Goal: Register for event/course

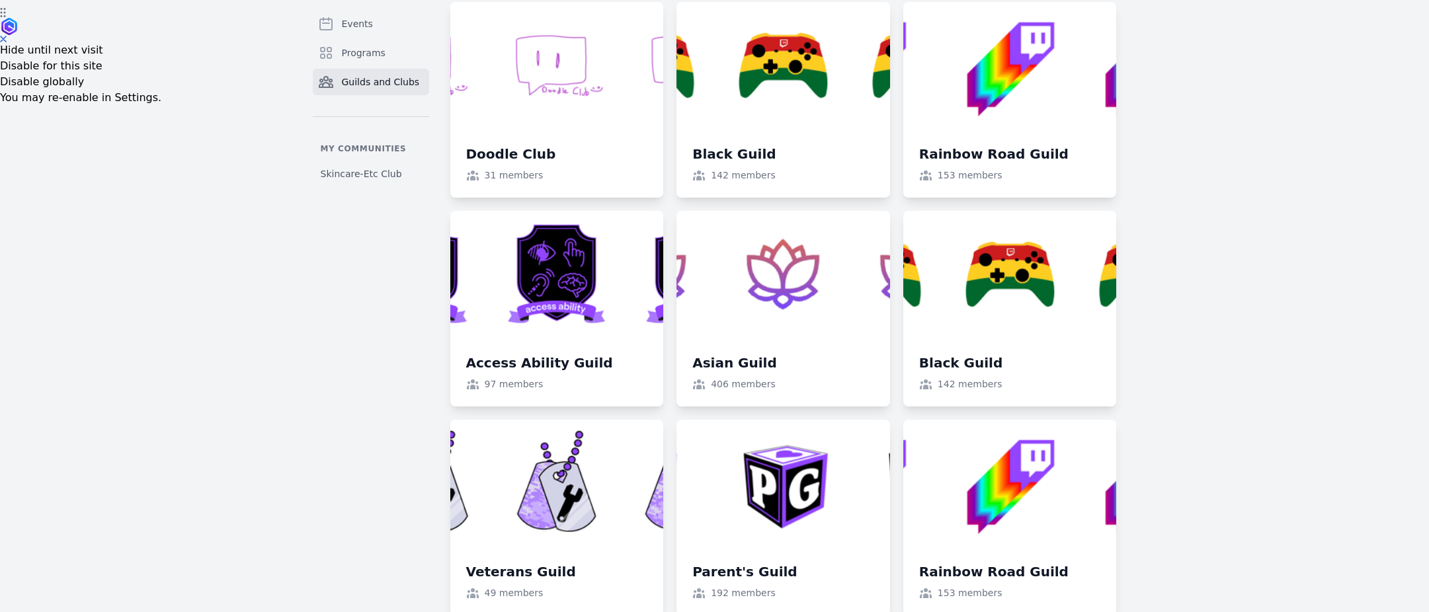
scroll to position [608, 0]
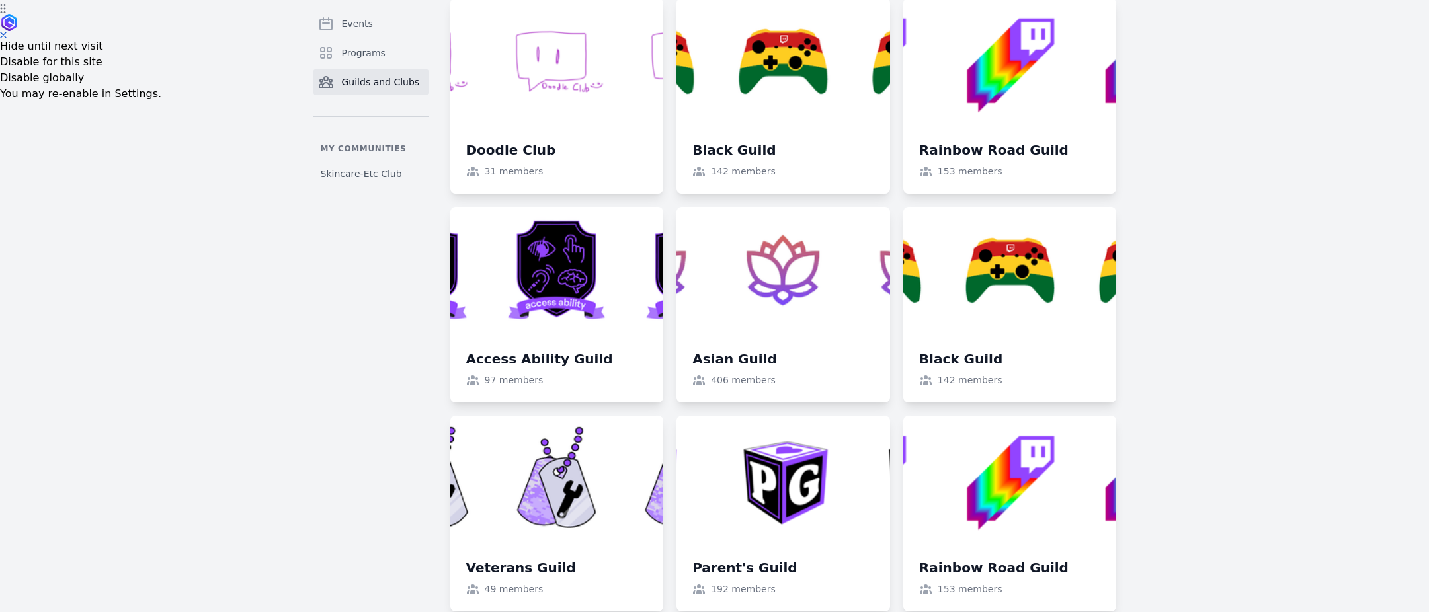
click at [707, 360] on link at bounding box center [783, 305] width 214 height 196
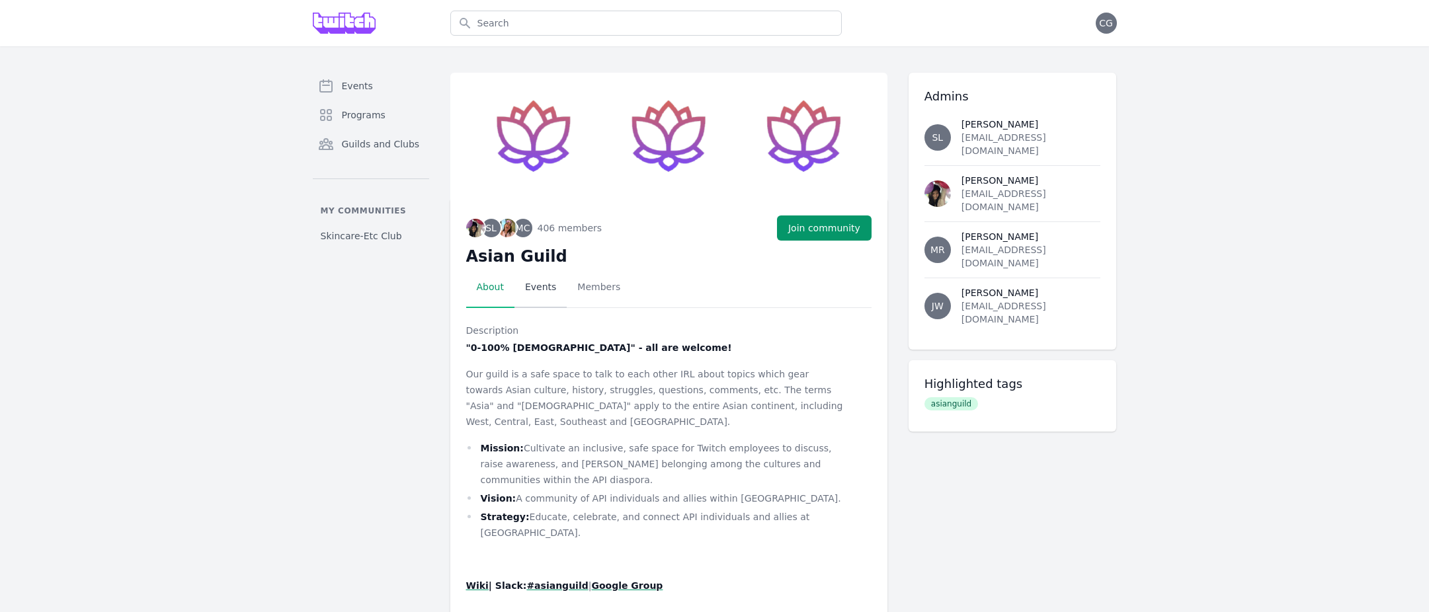
click at [534, 284] on link "Events" at bounding box center [540, 287] width 52 height 41
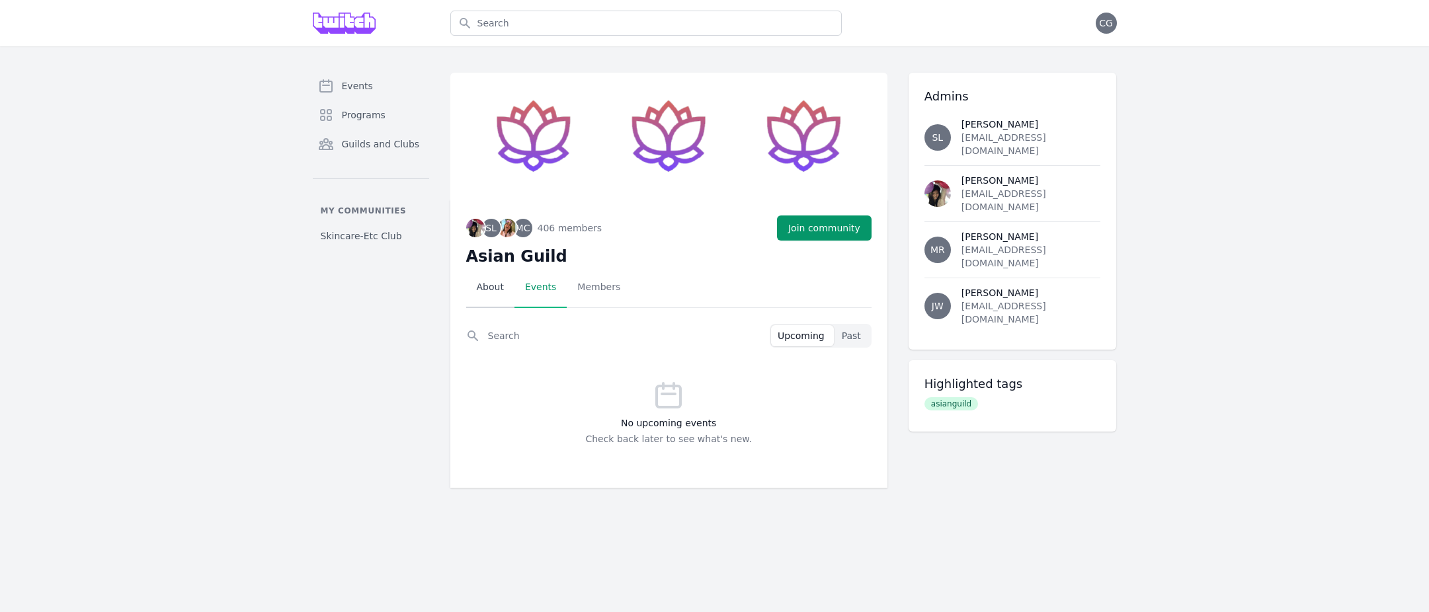
click at [500, 292] on link "About" at bounding box center [490, 287] width 48 height 41
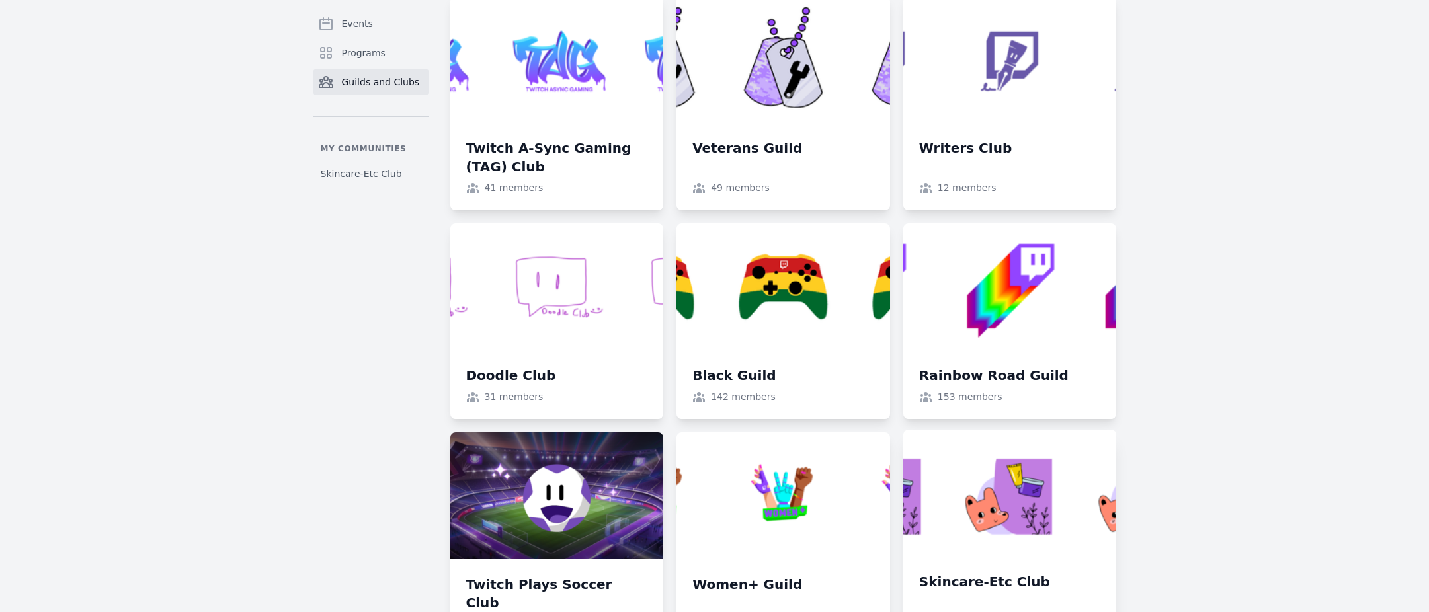
scroll to position [1266, 0]
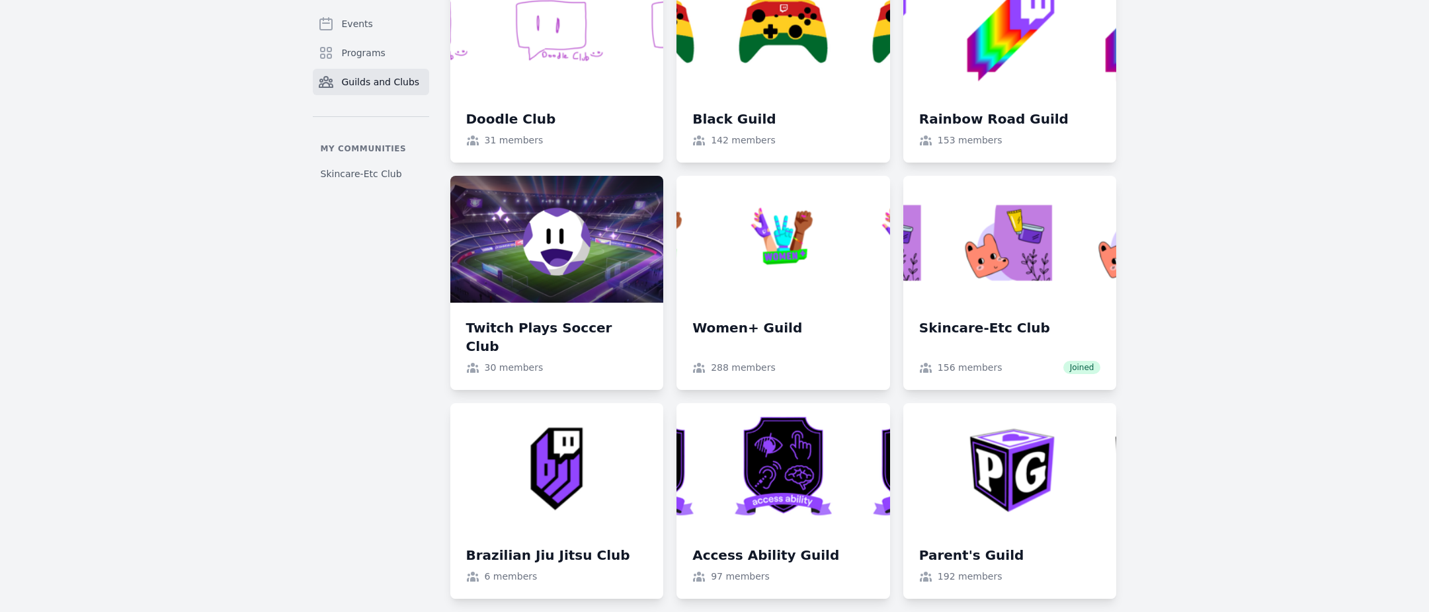
drag, startPoint x: 970, startPoint y: 489, endPoint x: 958, endPoint y: 487, distance: 12.2
click at [970, 489] on link at bounding box center [1010, 501] width 214 height 196
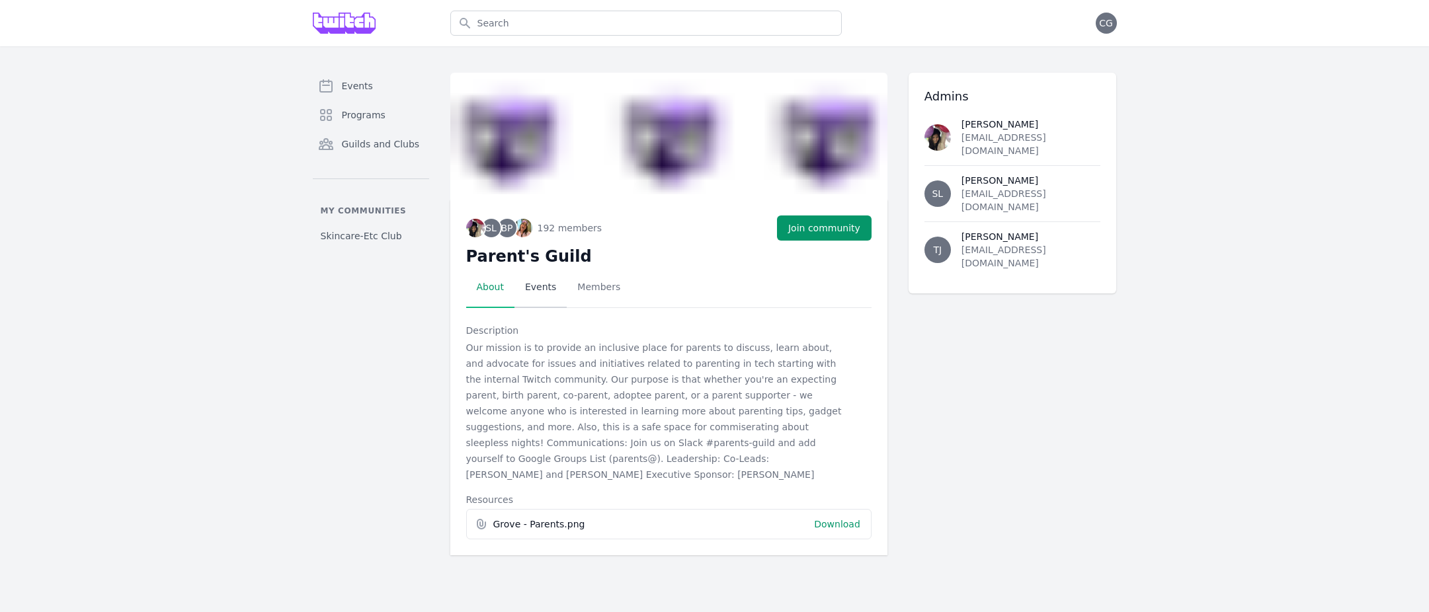
click at [535, 289] on link "Events" at bounding box center [540, 287] width 52 height 41
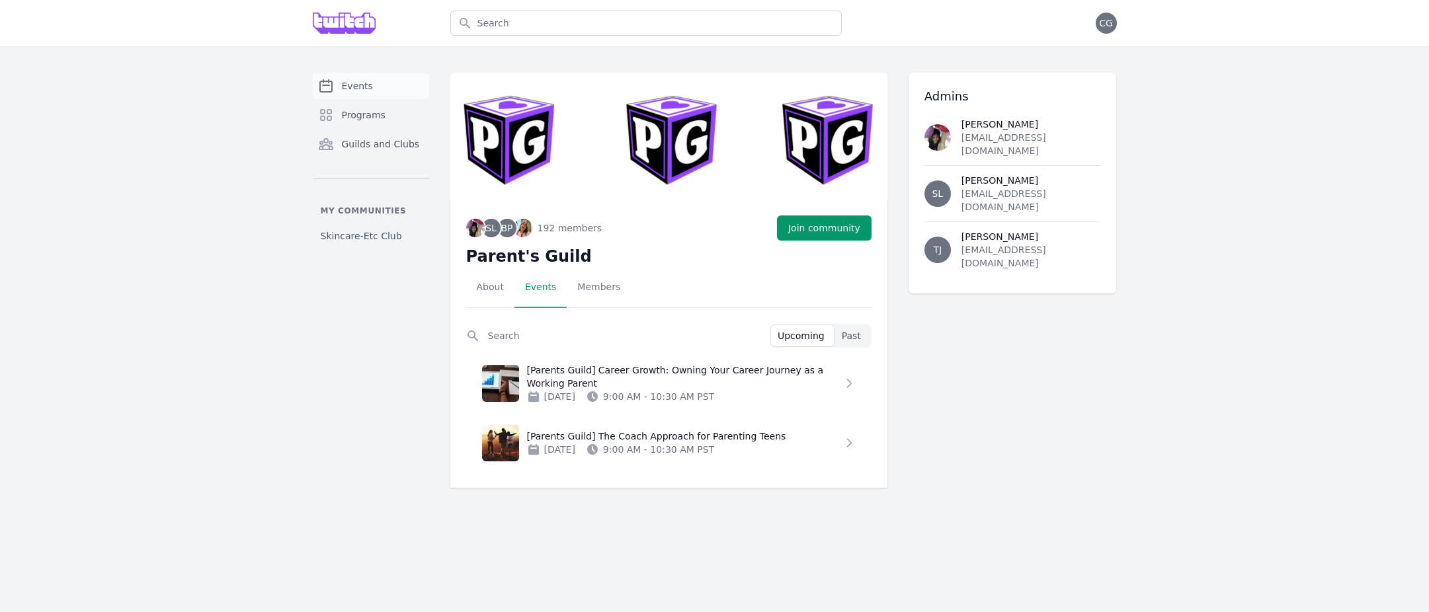
click at [350, 97] on link "Events" at bounding box center [371, 86] width 116 height 26
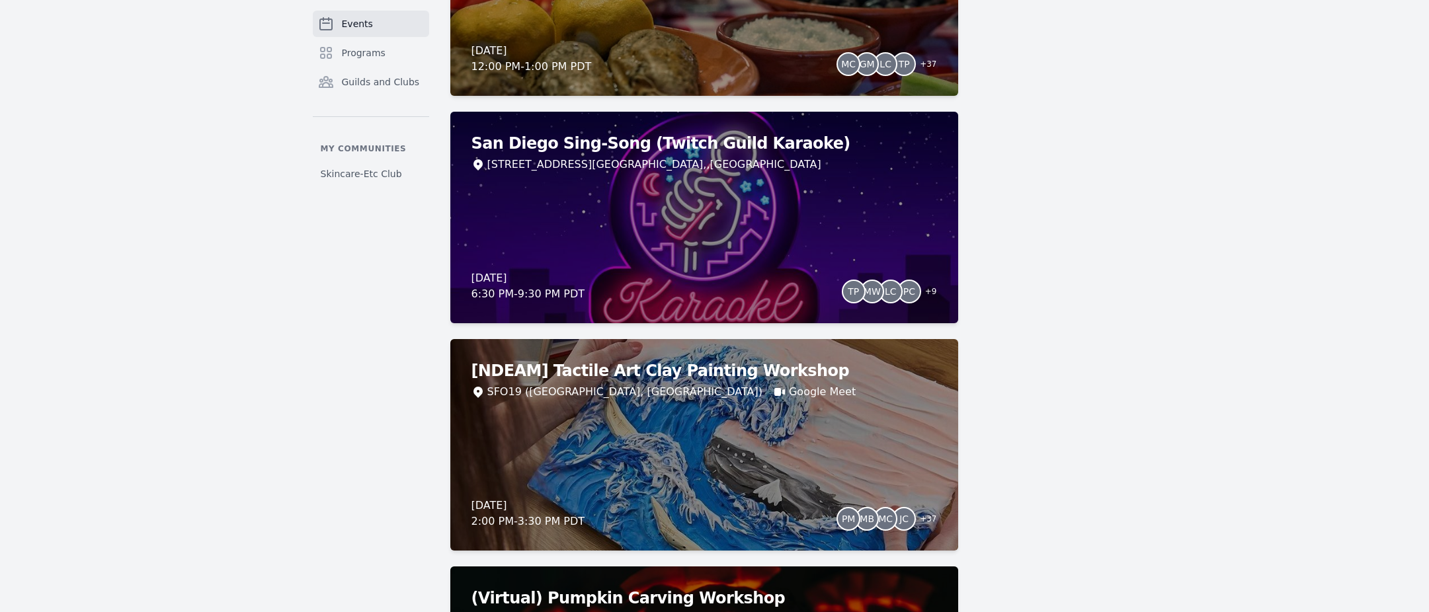
scroll to position [2317, 0]
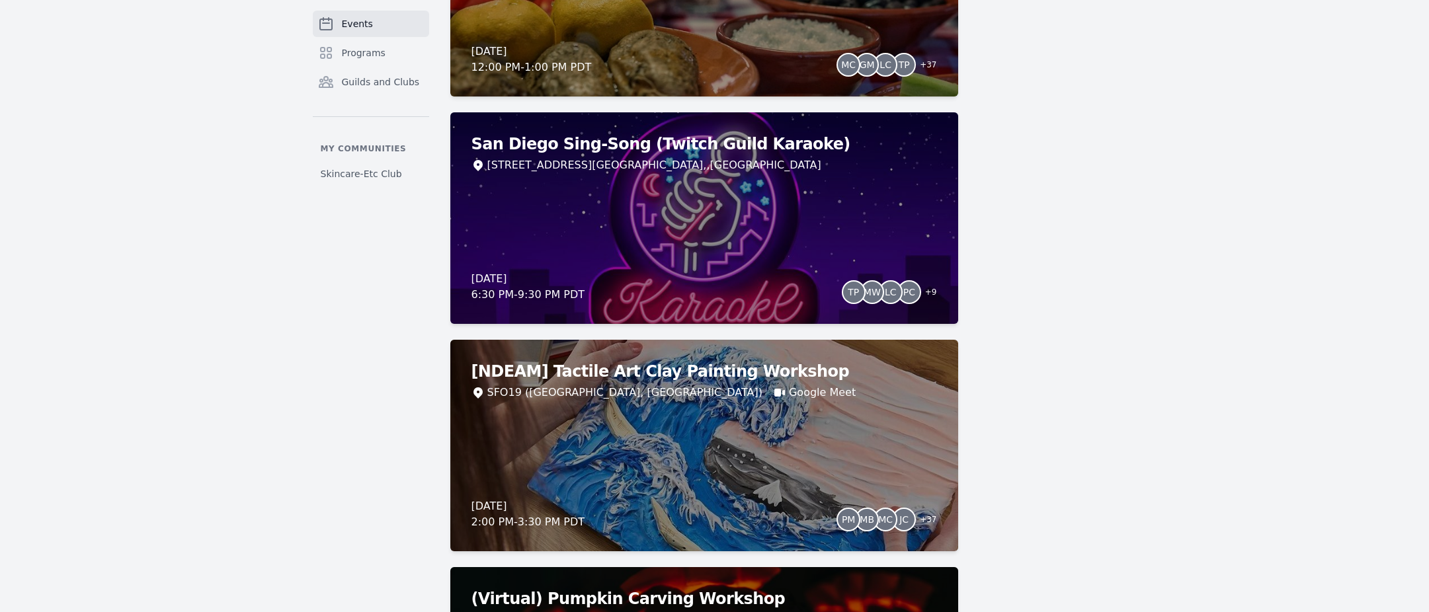
click at [744, 280] on div "[DATE] 6:30 PM - 9:30 PM PDT TP MW LC PC + 9" at bounding box center [703, 287] width 465 height 32
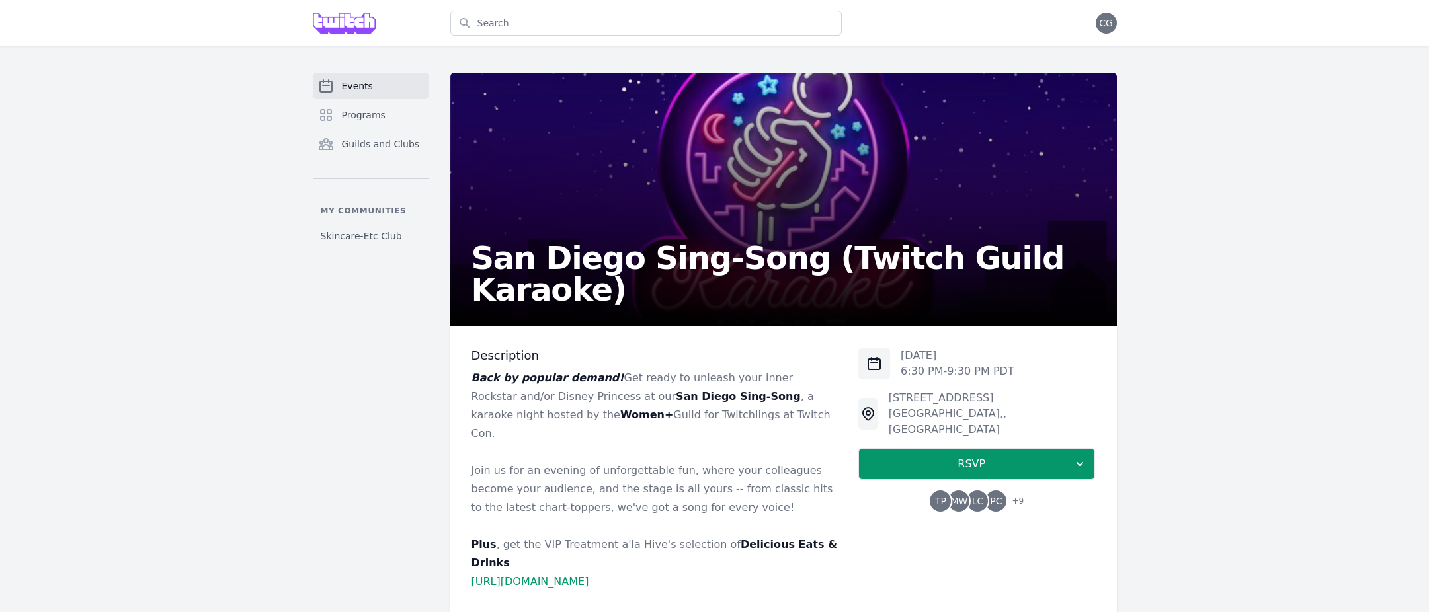
click at [1013, 493] on span "+ 9" at bounding box center [1013, 502] width 20 height 19
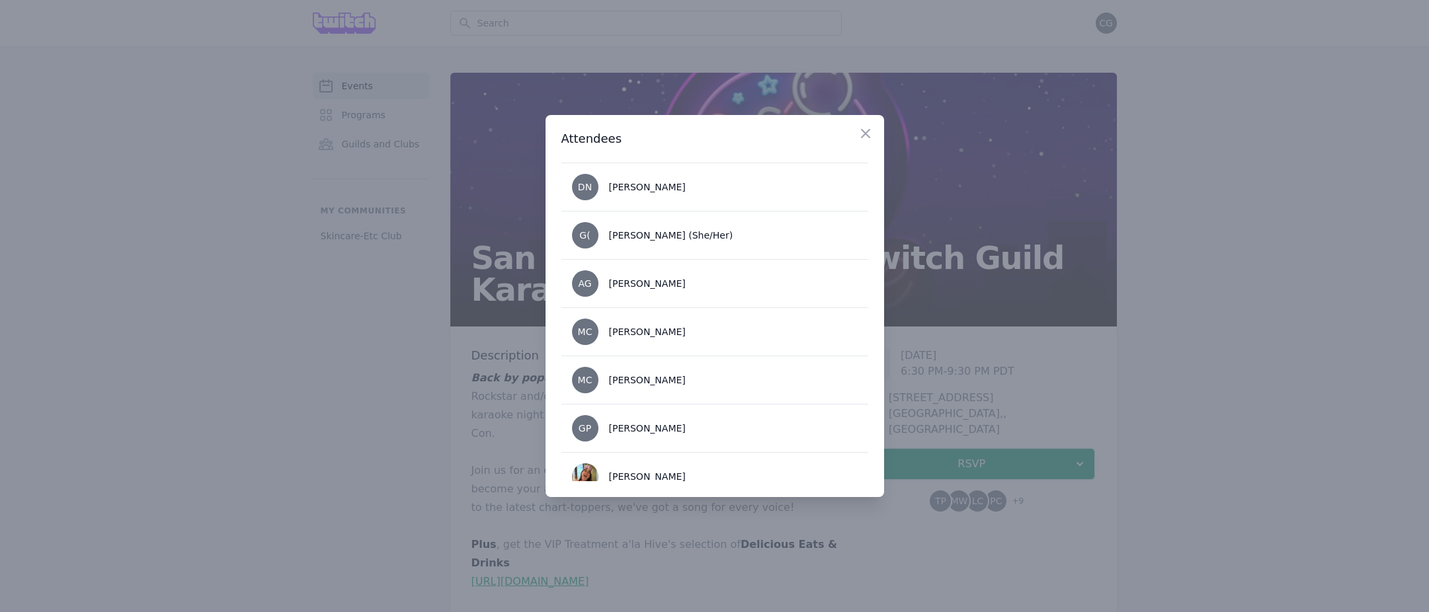
scroll to position [303, 0]
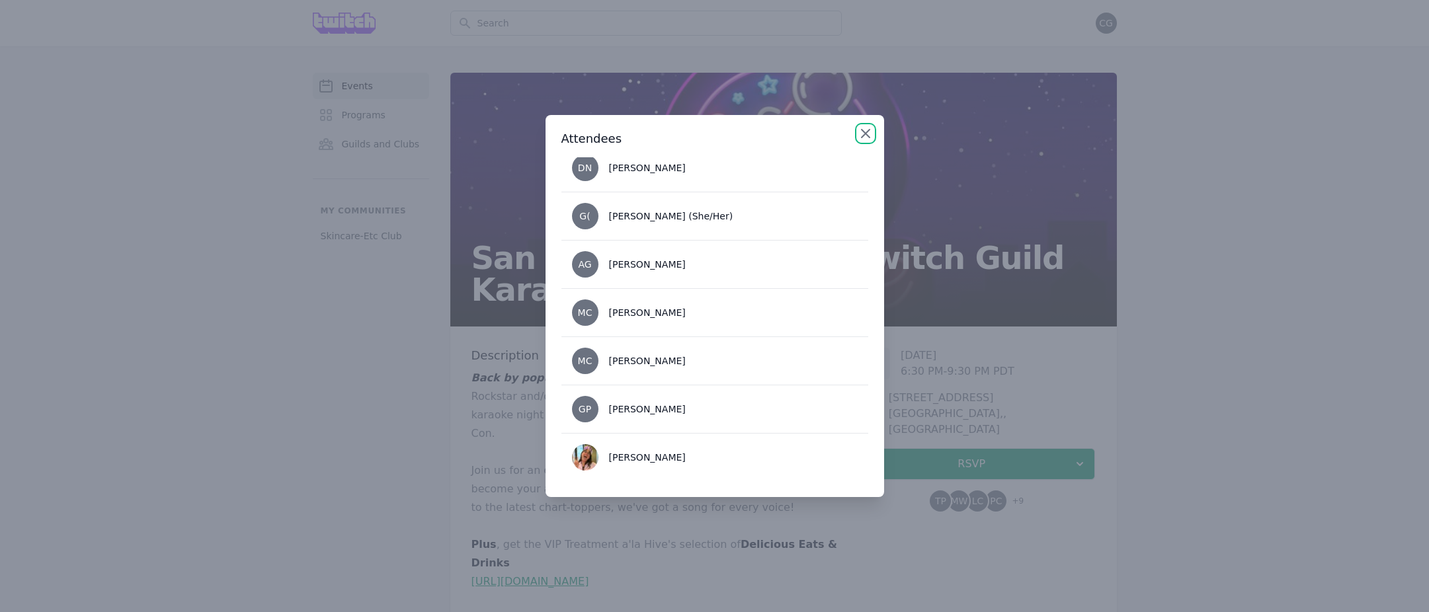
click at [863, 138] on icon "button" at bounding box center [865, 134] width 16 height 16
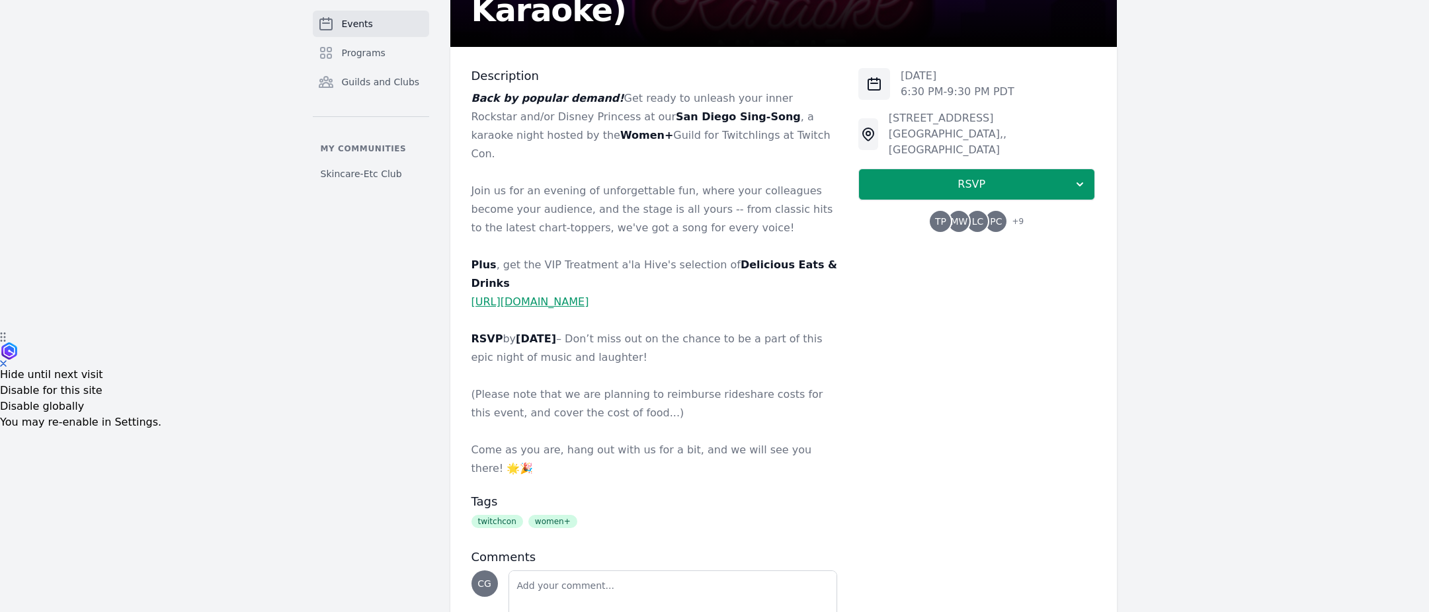
scroll to position [285, 0]
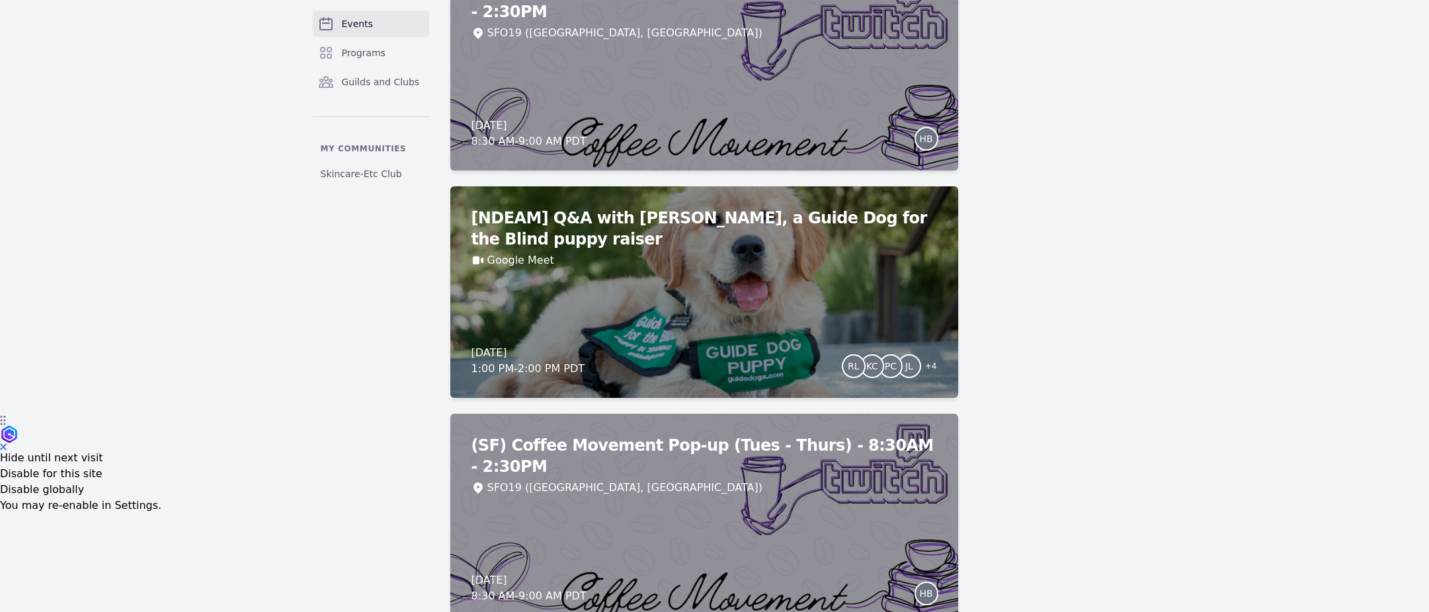
scroll to position [285, 0]
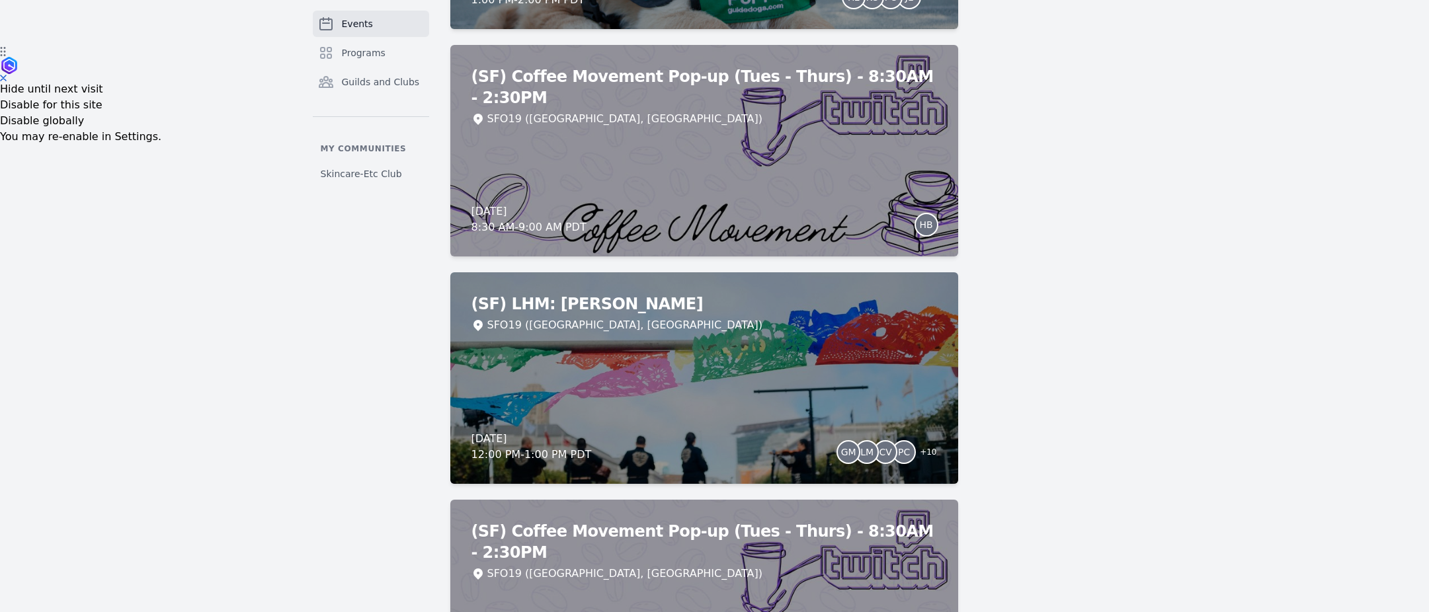
scroll to position [563, 0]
